Goal: Task Accomplishment & Management: Manage account settings

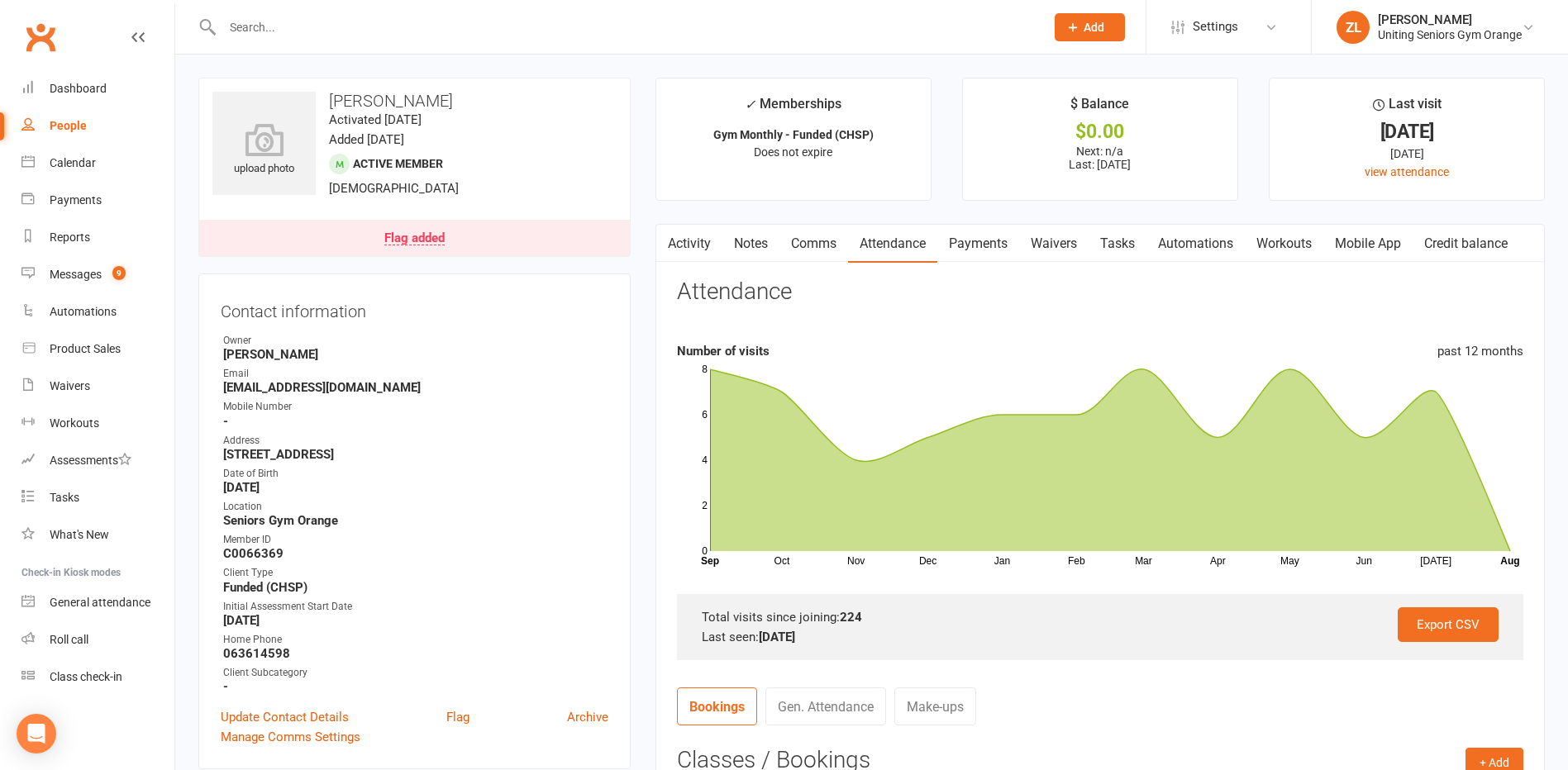
click at [407, 22] on input "text" at bounding box center [625, 27] width 815 height 23
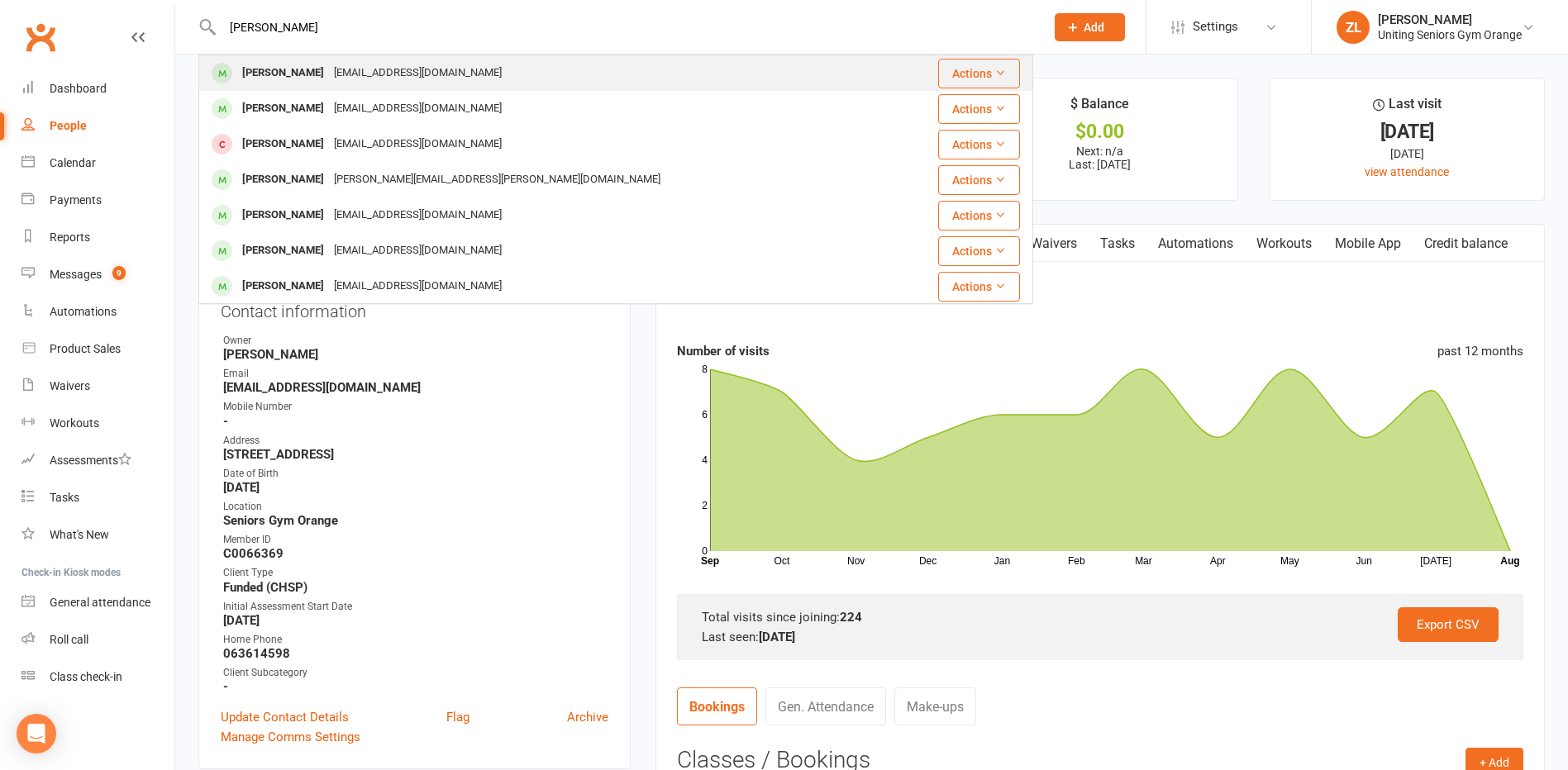
type input "[PERSON_NAME]"
click at [435, 69] on div "[PERSON_NAME] [EMAIL_ADDRESS][DOMAIN_NAME]" at bounding box center [546, 73] width 692 height 34
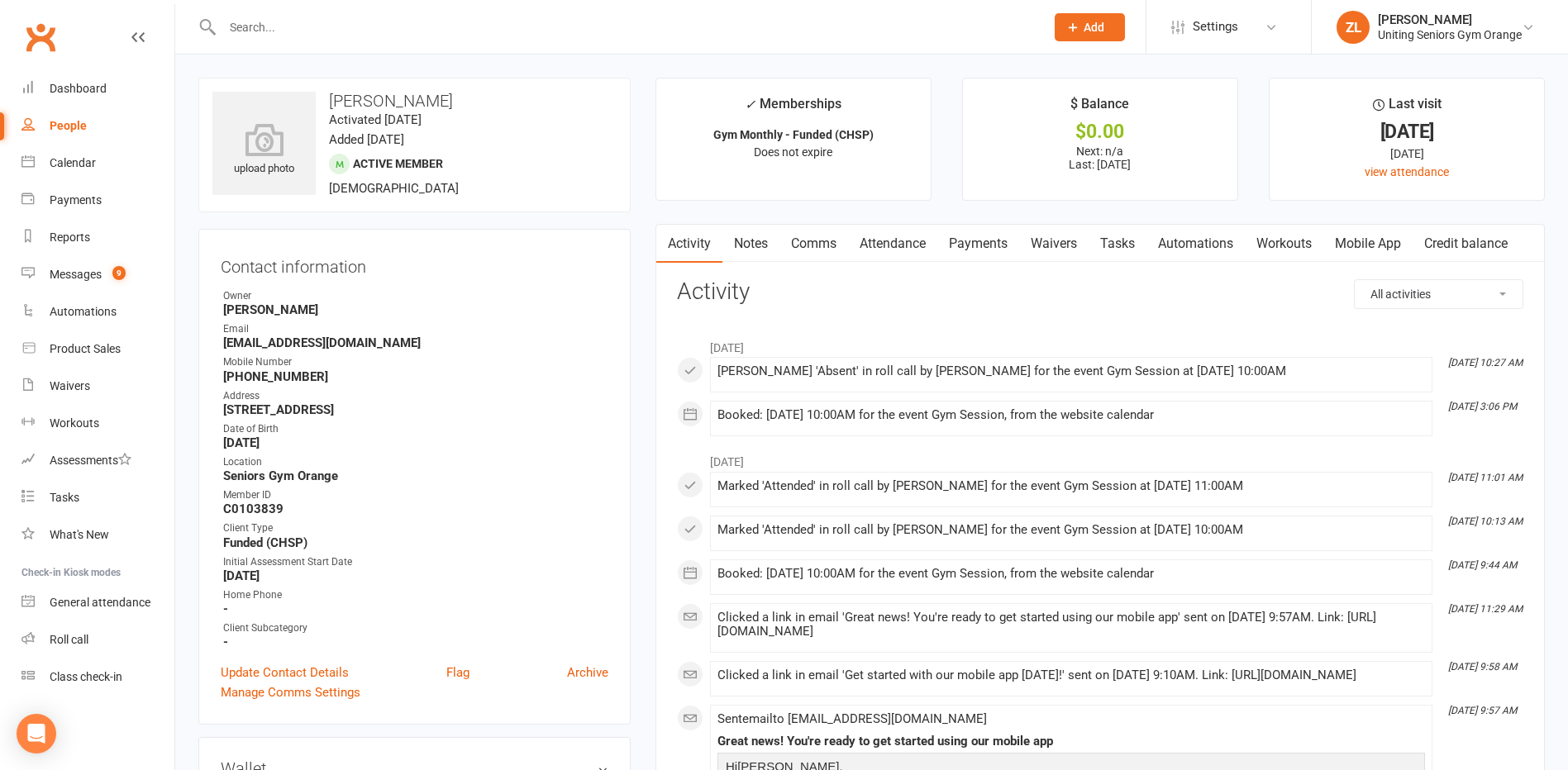
click at [1392, 245] on link "Mobile App" at bounding box center [1368, 244] width 90 height 38
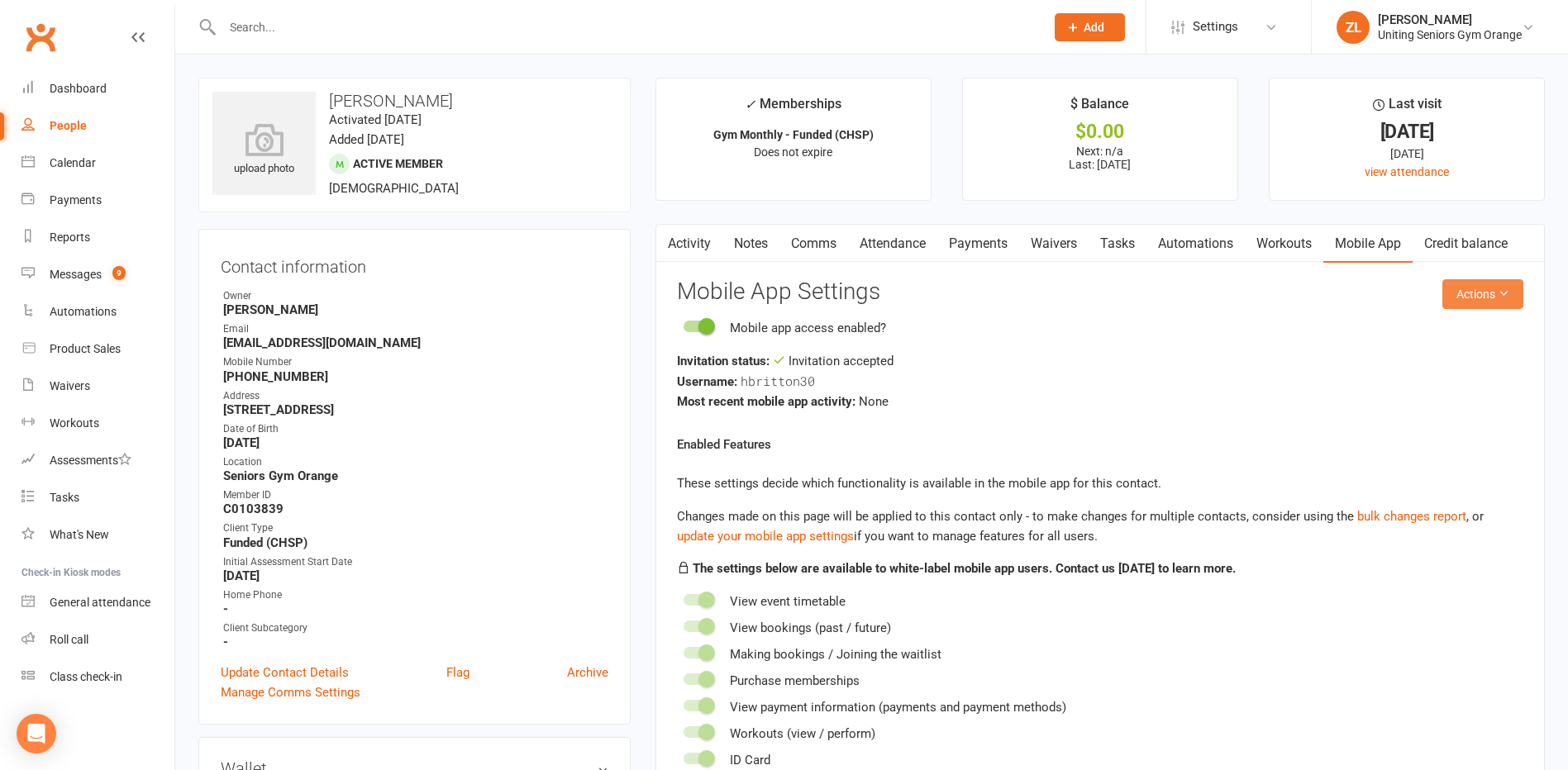
click at [1488, 292] on button "Actions" at bounding box center [1482, 294] width 81 height 30
click at [1424, 362] on link "Send invitation SMS" at bounding box center [1428, 364] width 164 height 33
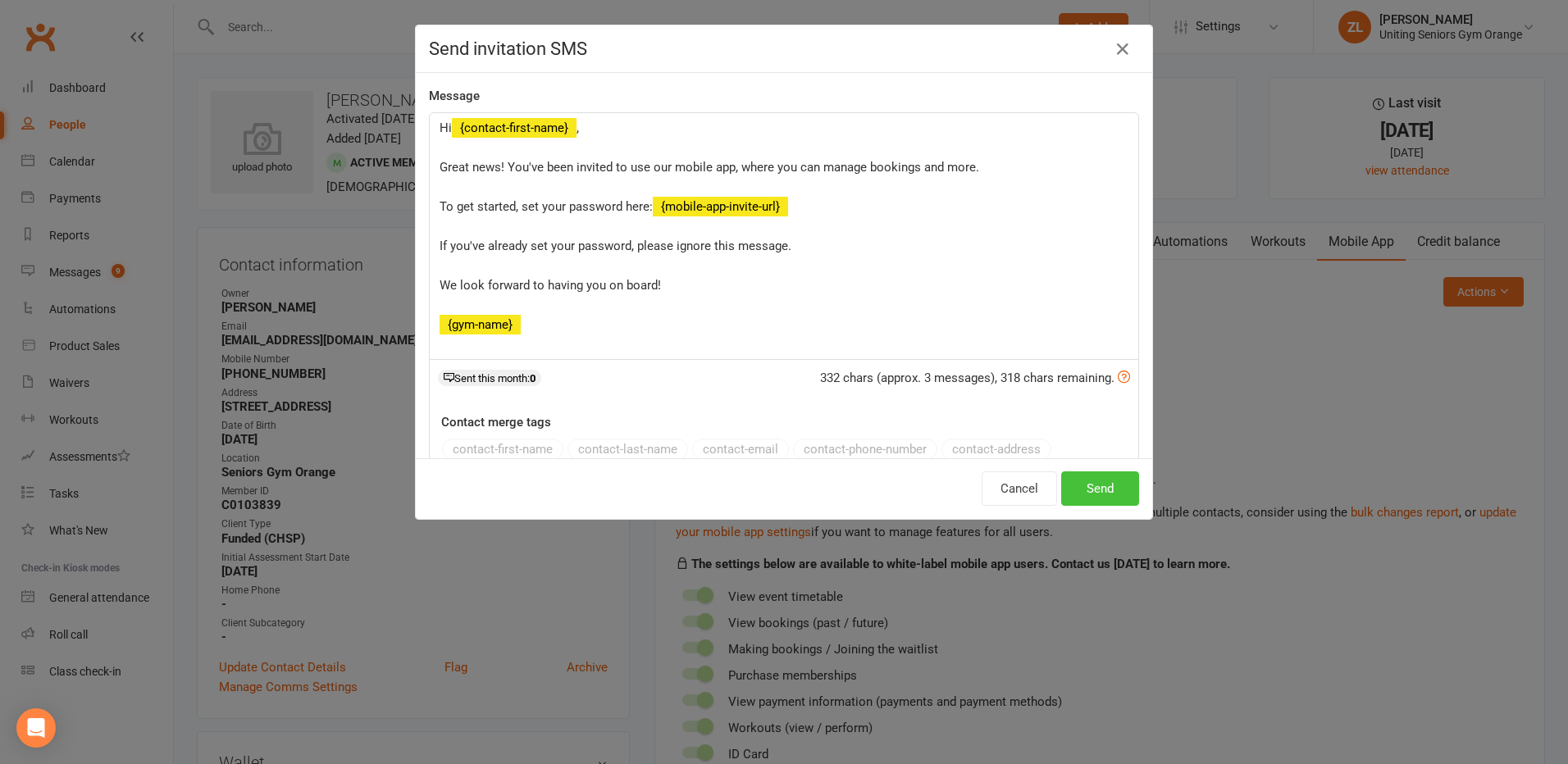
click at [1105, 495] on button "Send" at bounding box center [1100, 488] width 78 height 34
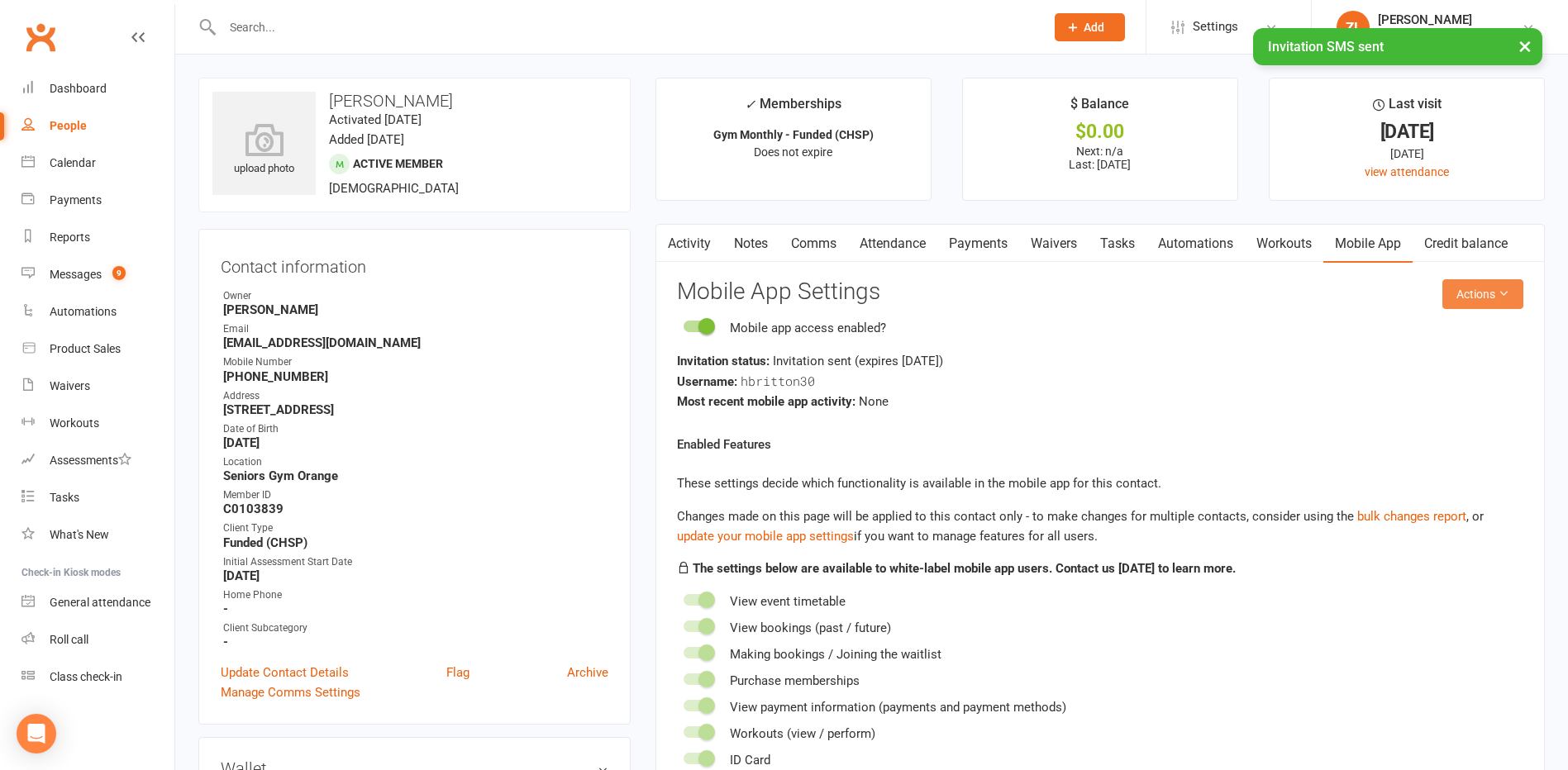
click at [1490, 292] on button "Actions" at bounding box center [1482, 294] width 81 height 30
click at [1427, 336] on link "Send invitation email" at bounding box center [1428, 331] width 164 height 33
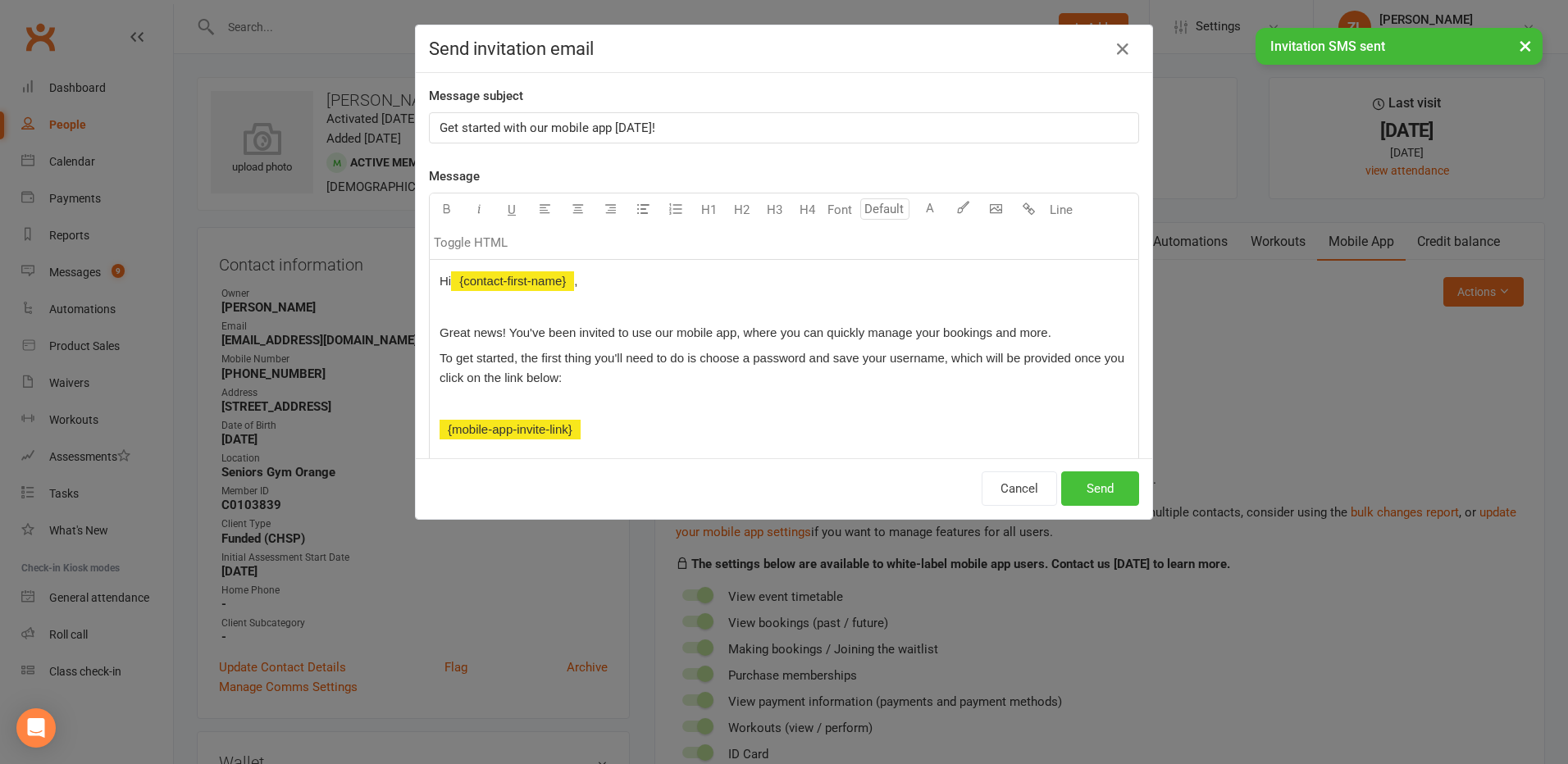
click at [1094, 480] on button "Send" at bounding box center [1100, 488] width 78 height 34
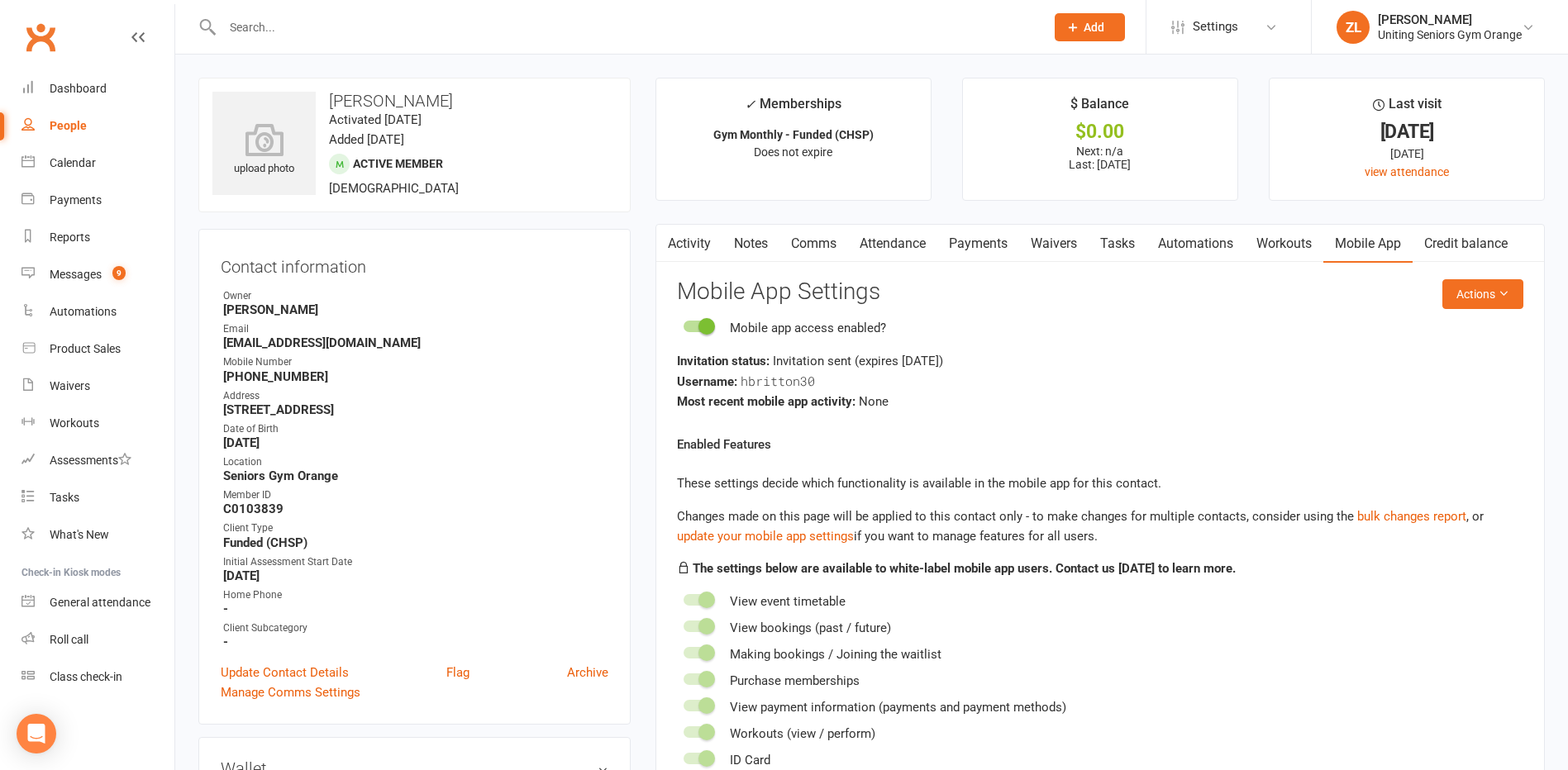
click at [371, 30] on input "text" at bounding box center [625, 27] width 815 height 23
click at [897, 241] on link "Attendance" at bounding box center [893, 244] width 90 height 38
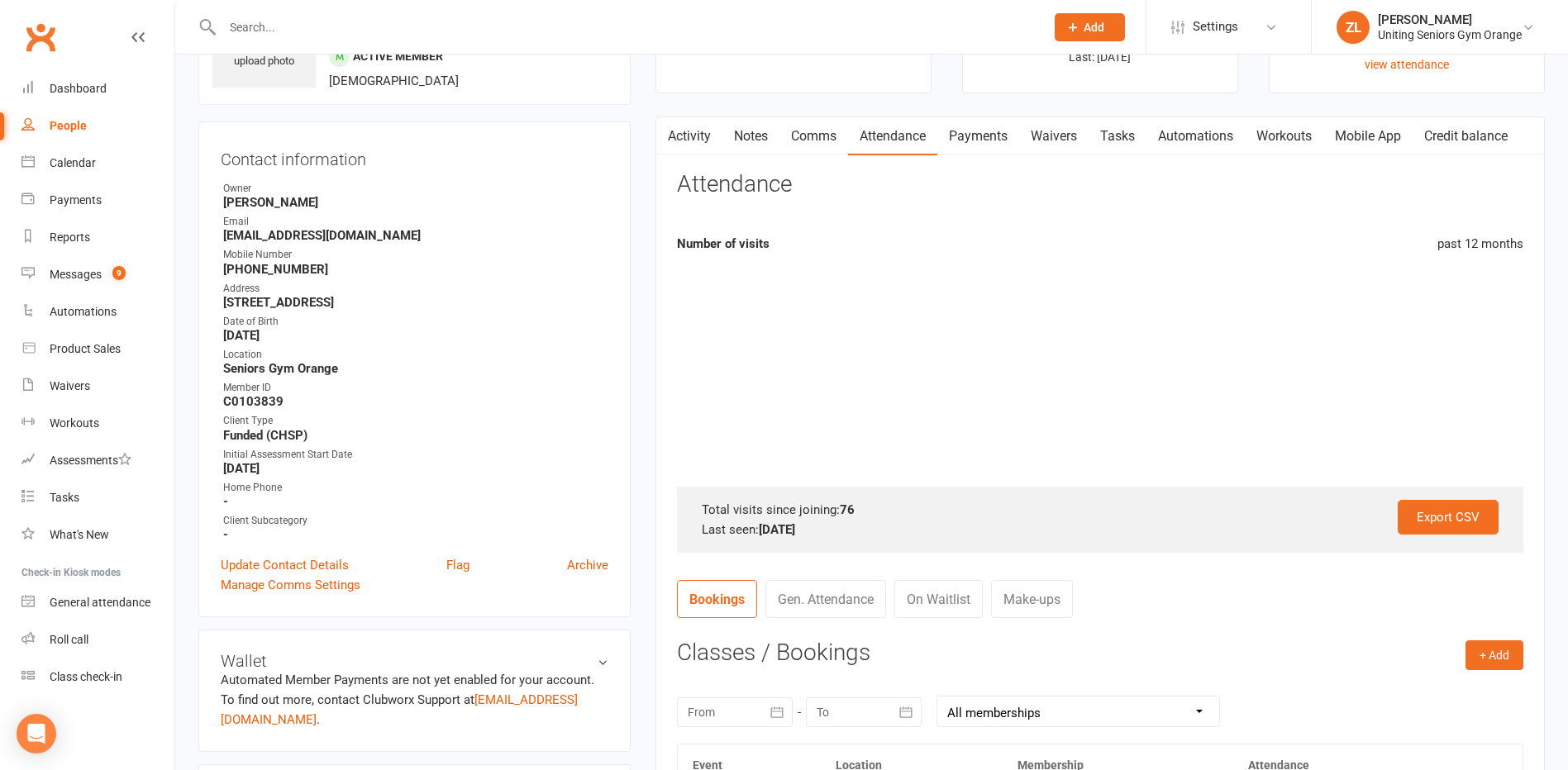
scroll to position [331, 0]
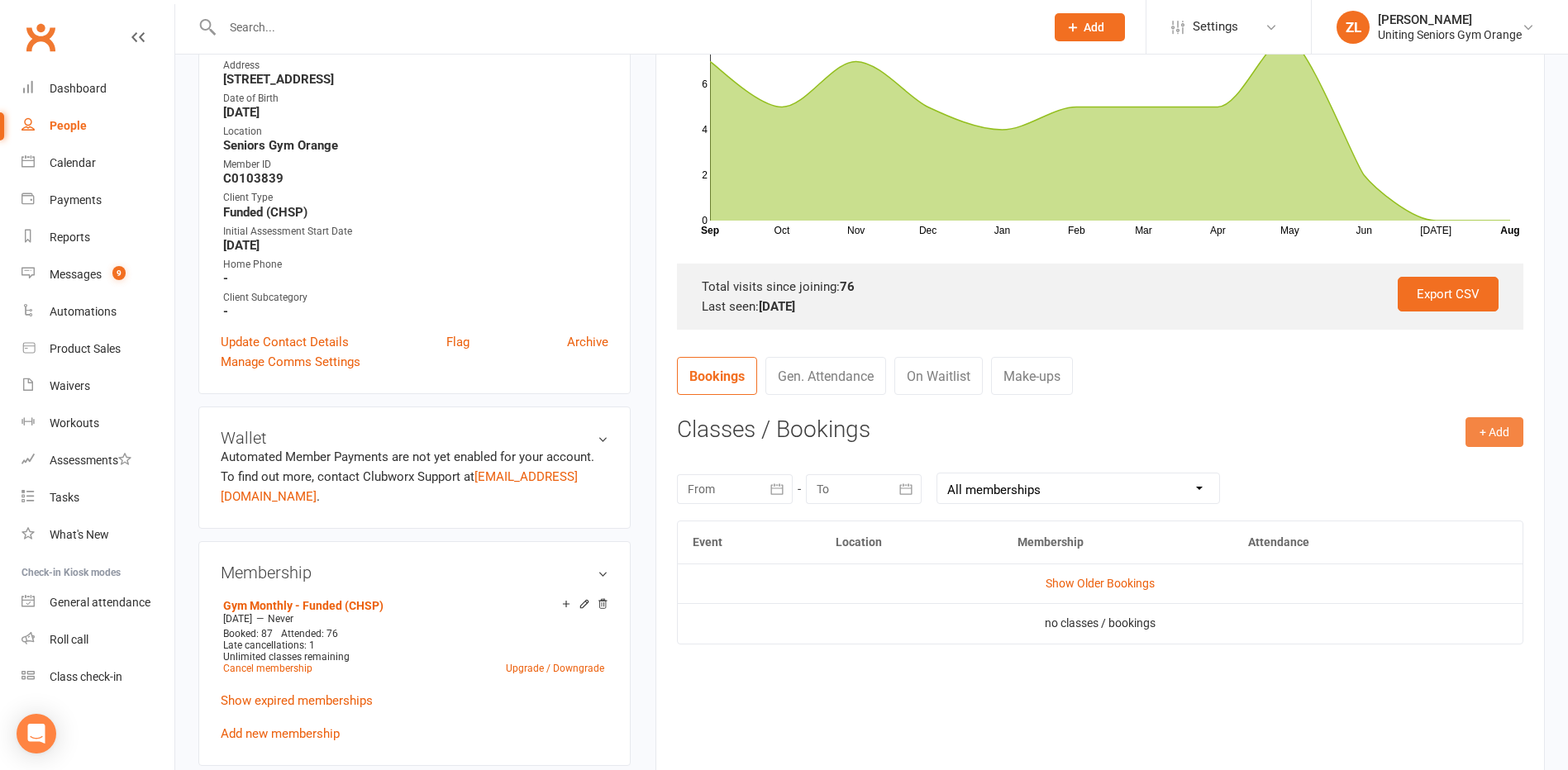
click at [1508, 438] on button "+ Add" at bounding box center [1494, 432] width 58 height 30
click at [1405, 474] on link "Book Event" at bounding box center [1440, 469] width 164 height 33
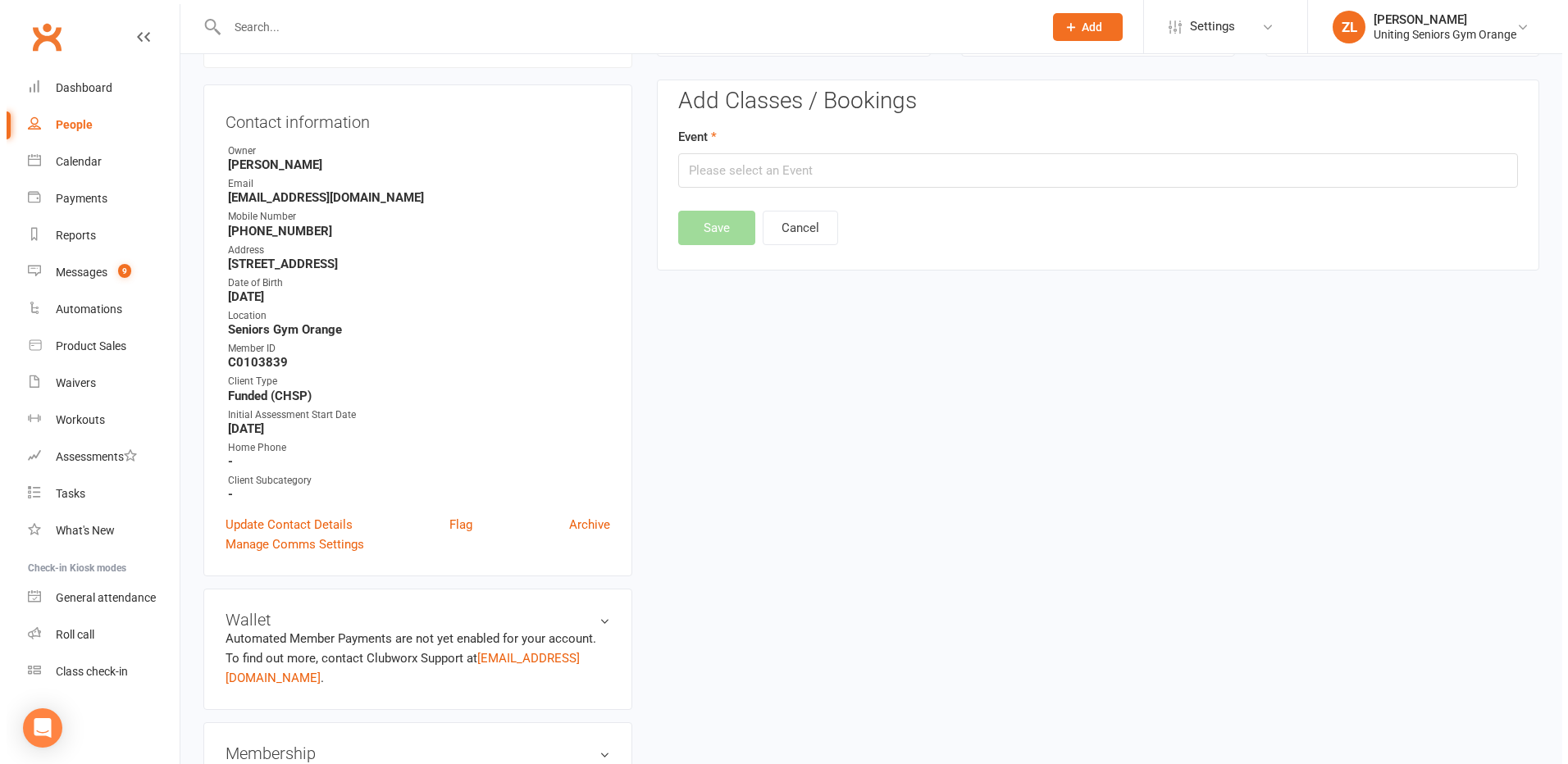
scroll to position [140, 0]
click at [879, 165] on input "text" at bounding box center [1091, 172] width 840 height 34
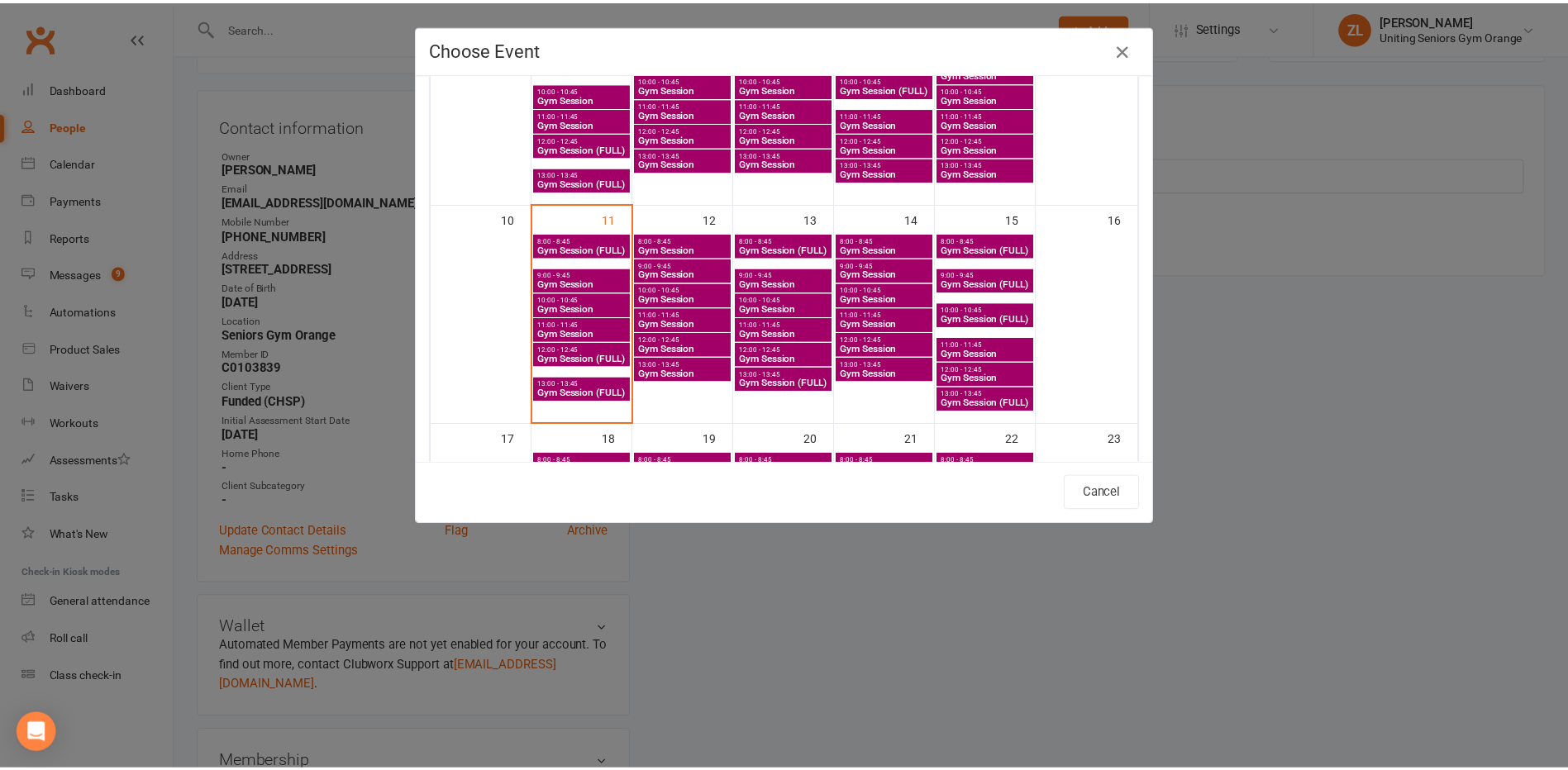
scroll to position [413, 0]
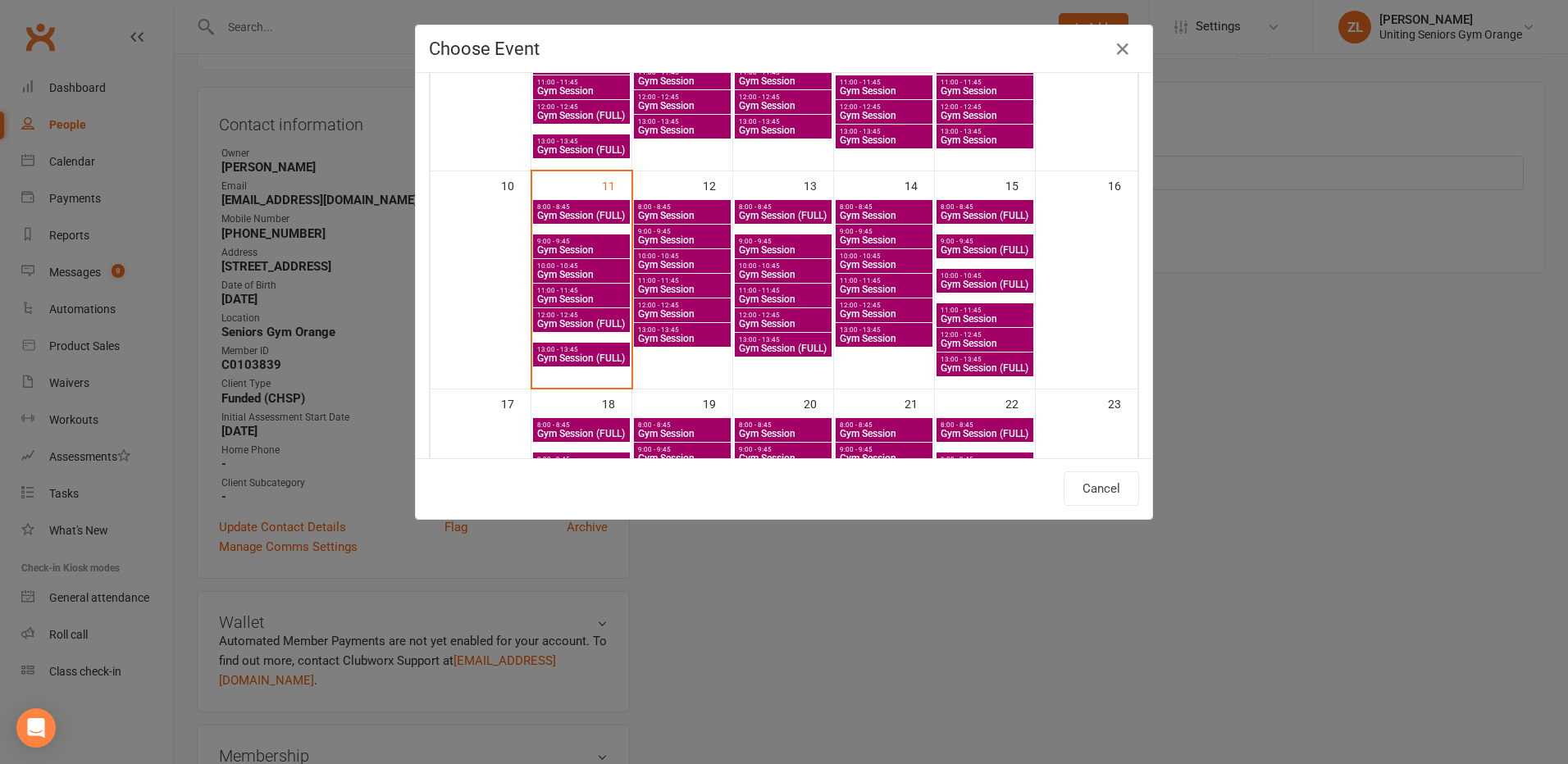
click at [872, 293] on span "Gym Session" at bounding box center [884, 289] width 91 height 10
type input "Gym Session - [DATE] 11:00:00 AM"
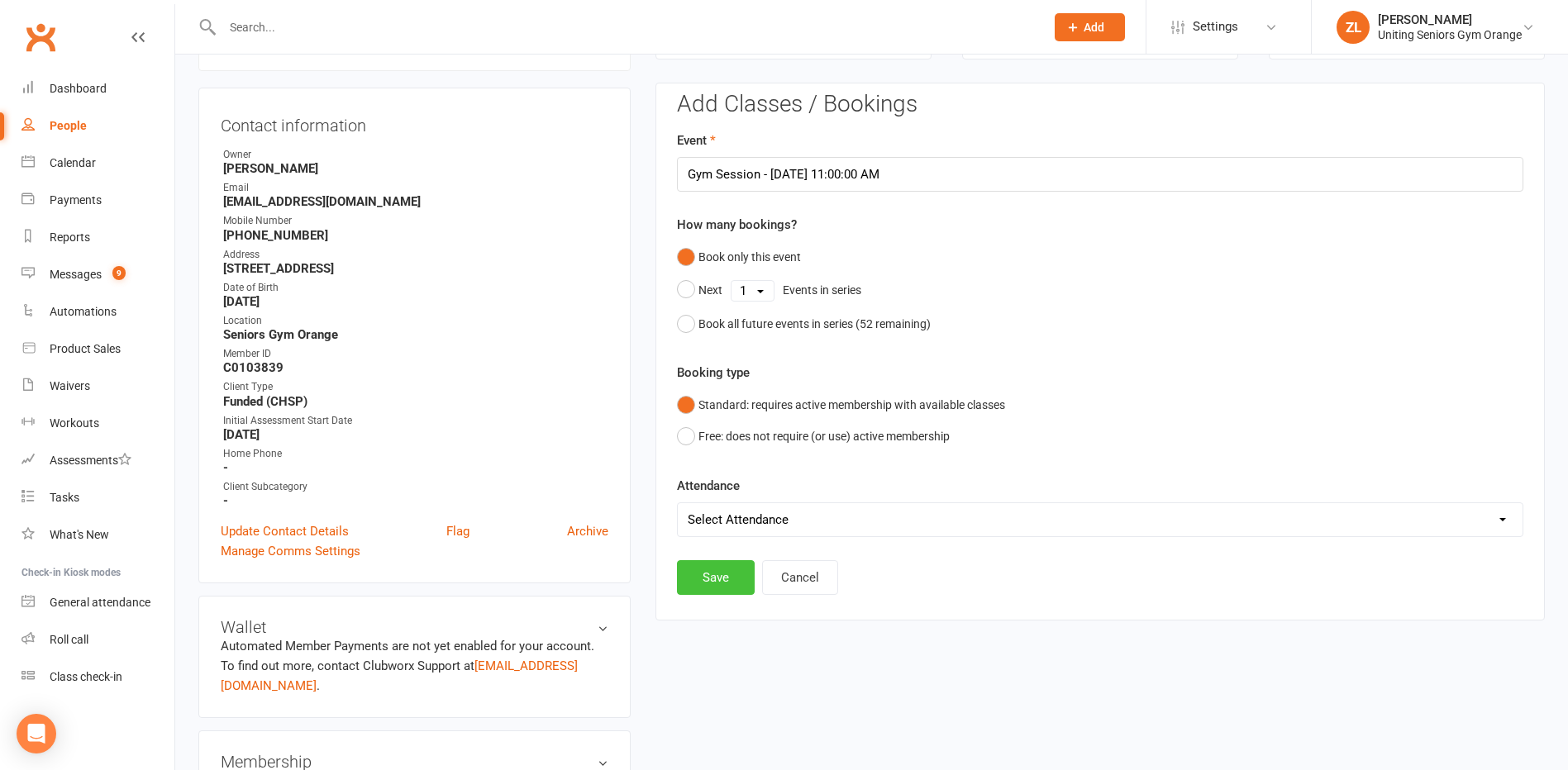
click at [701, 572] on button "Save" at bounding box center [716, 577] width 78 height 35
